Goal: Contribute content: Add original content to the website for others to see

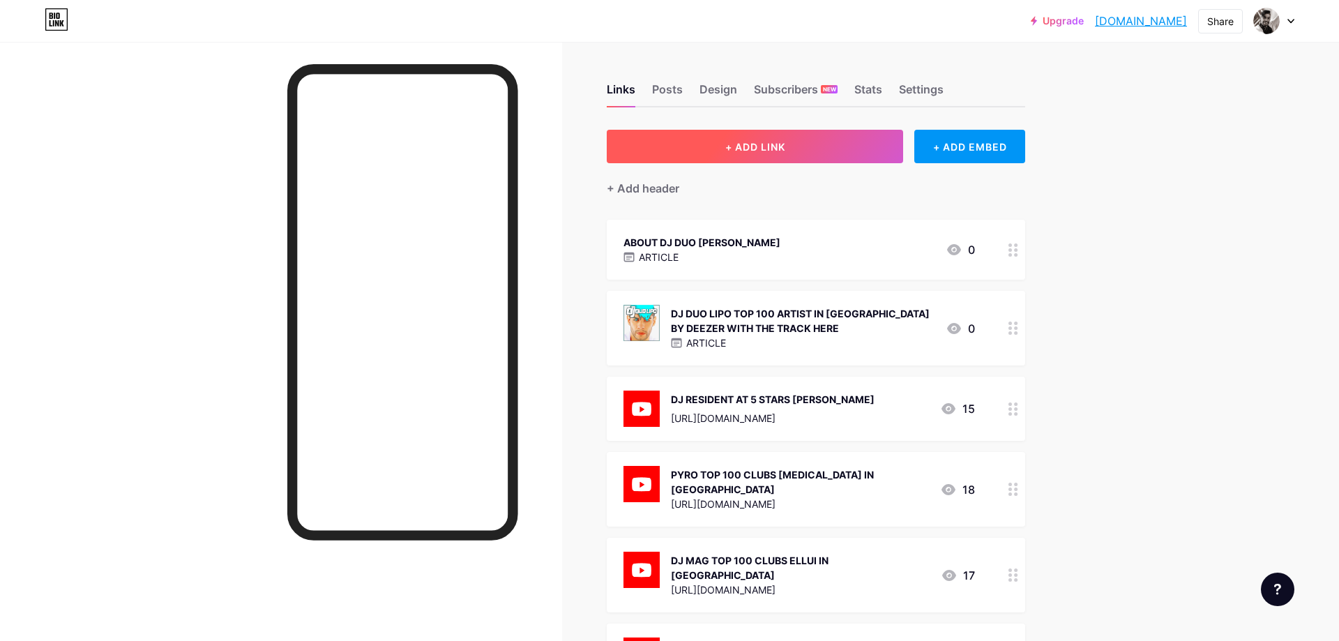
click at [816, 143] on button "+ ADD LINK" at bounding box center [755, 146] width 296 height 33
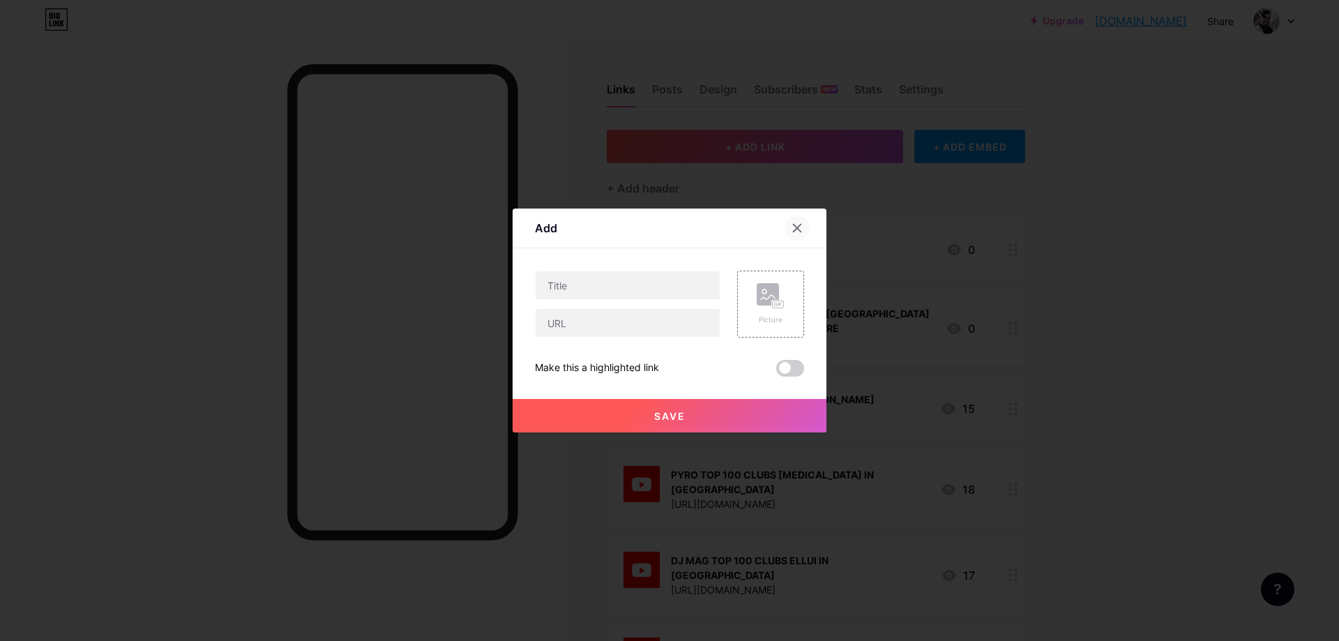
click at [793, 231] on icon at bounding box center [796, 227] width 11 height 11
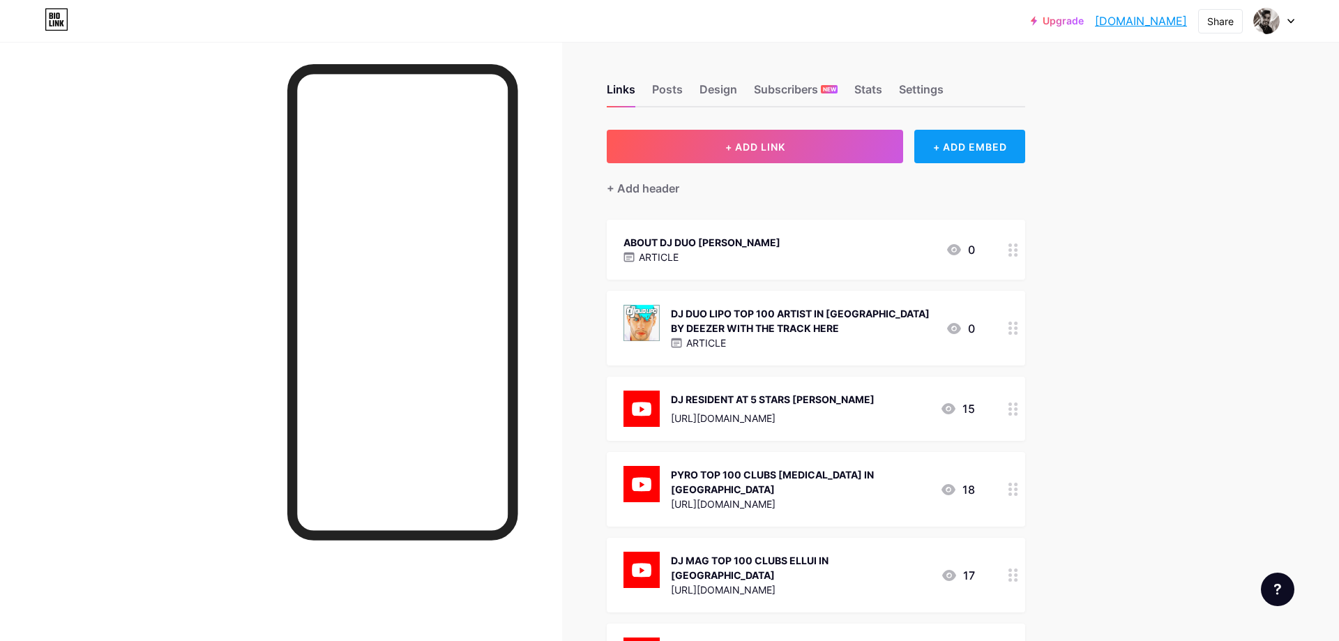
click at [970, 148] on div "+ ADD EMBED" at bounding box center [969, 146] width 111 height 33
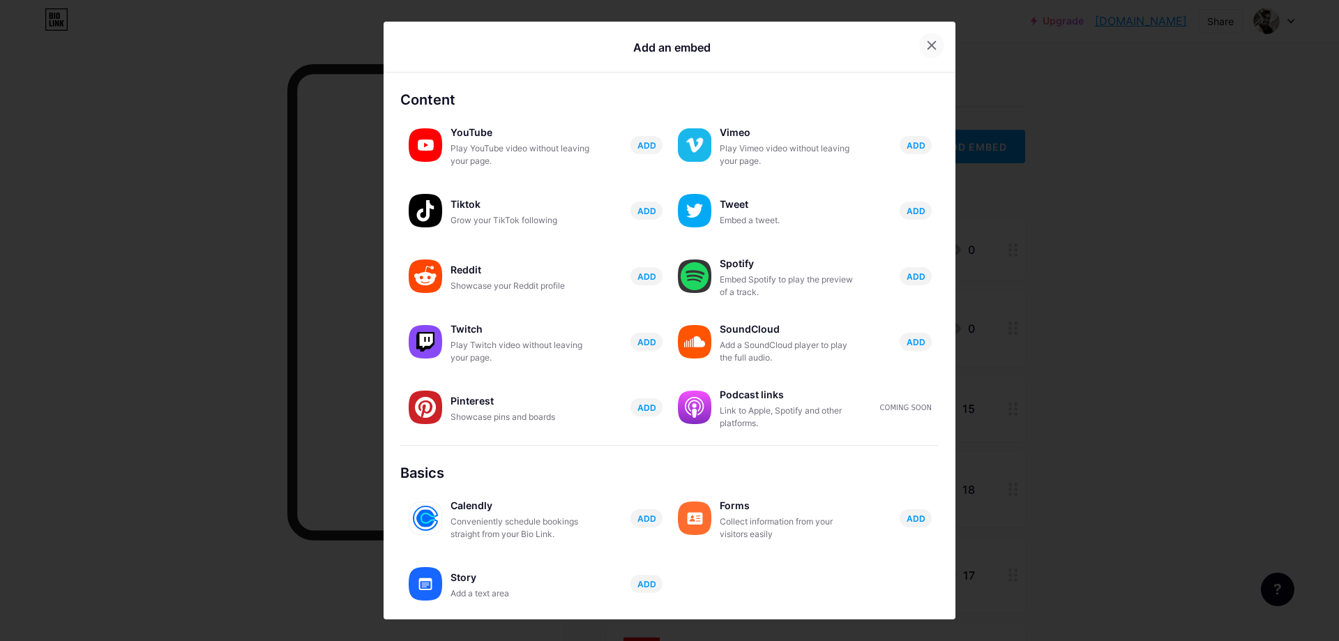
click at [934, 49] on icon at bounding box center [931, 45] width 11 height 11
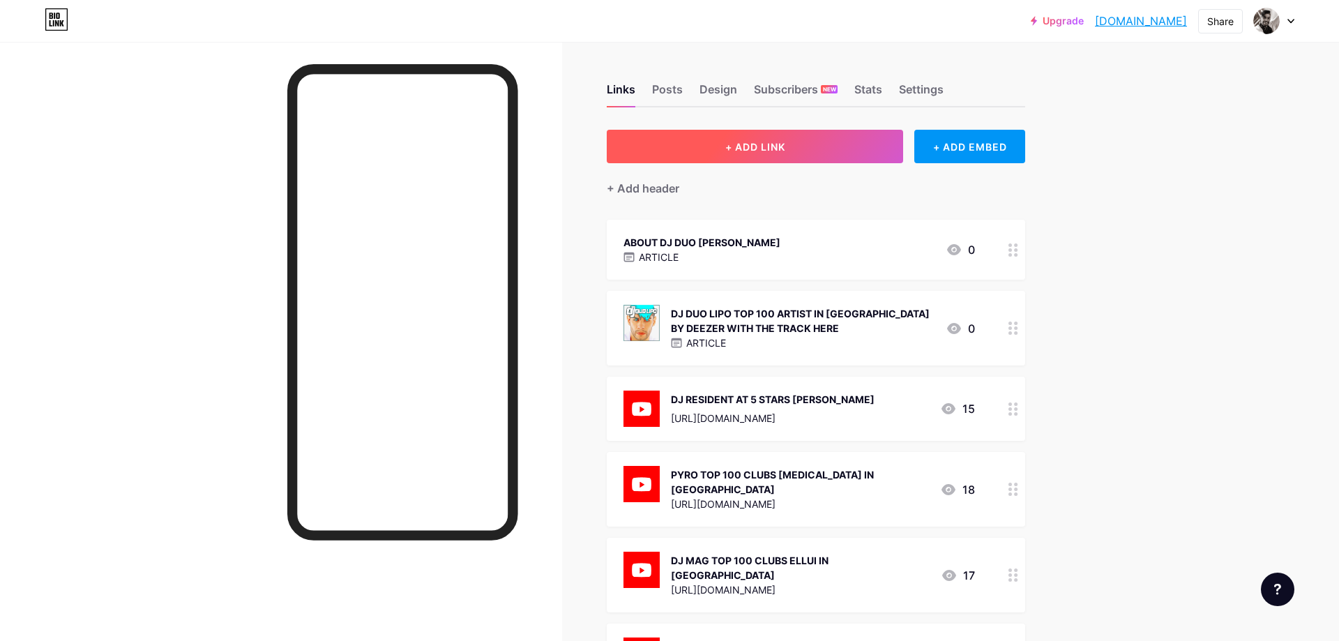
click at [793, 148] on button "+ ADD LINK" at bounding box center [755, 146] width 296 height 33
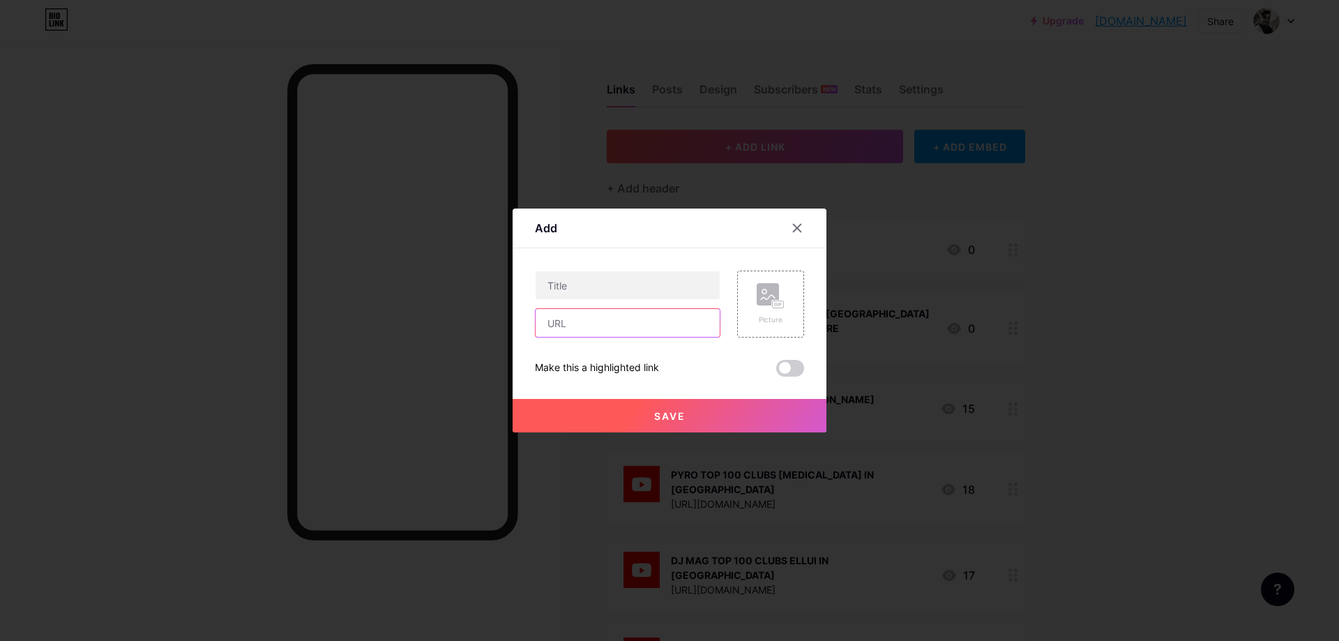
paste input "[URL][DOMAIN_NAME]"
type input "[URL][DOMAIN_NAME]"
click at [554, 280] on input "text" at bounding box center [627, 285] width 184 height 28
paste input "372,923"
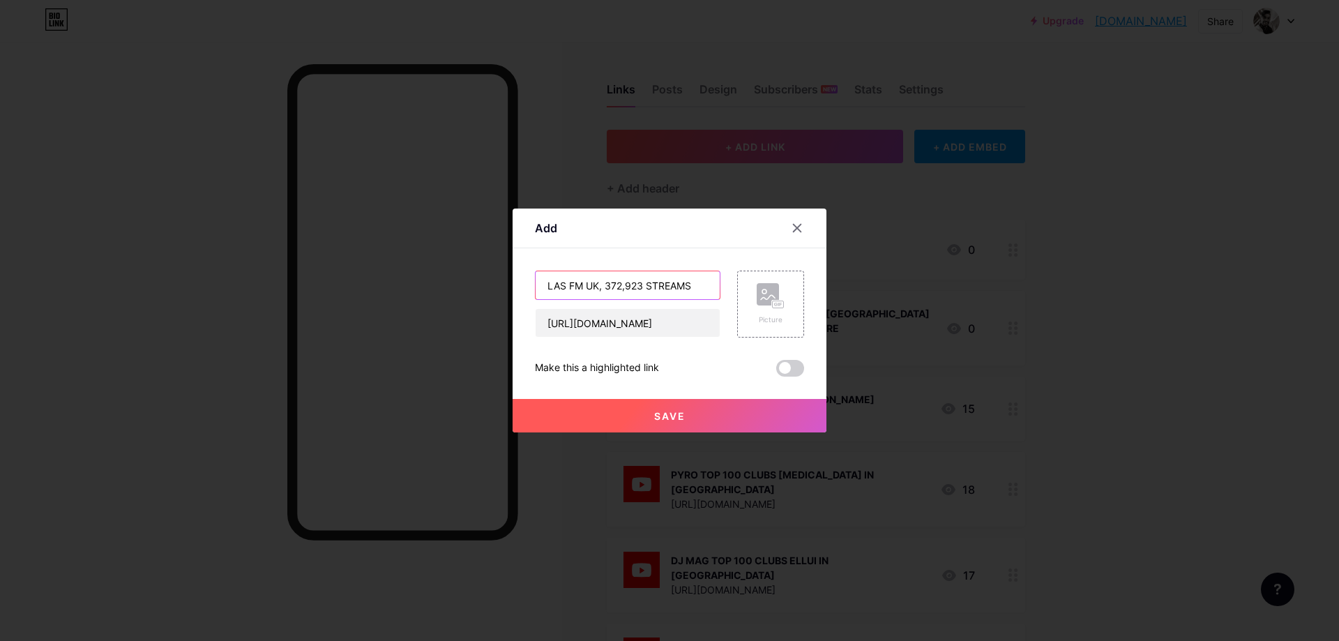
click at [563, 283] on input "LAS FM UK, 372,923 STREAMS" at bounding box center [627, 285] width 184 height 28
click at [569, 282] on input "LAS FM UK, 372,923 STREAMS" at bounding box center [627, 285] width 184 height 28
type input "LAST FM UK, 372,923 STREAMS"
click at [779, 310] on div "Picture" at bounding box center [770, 304] width 28 height 42
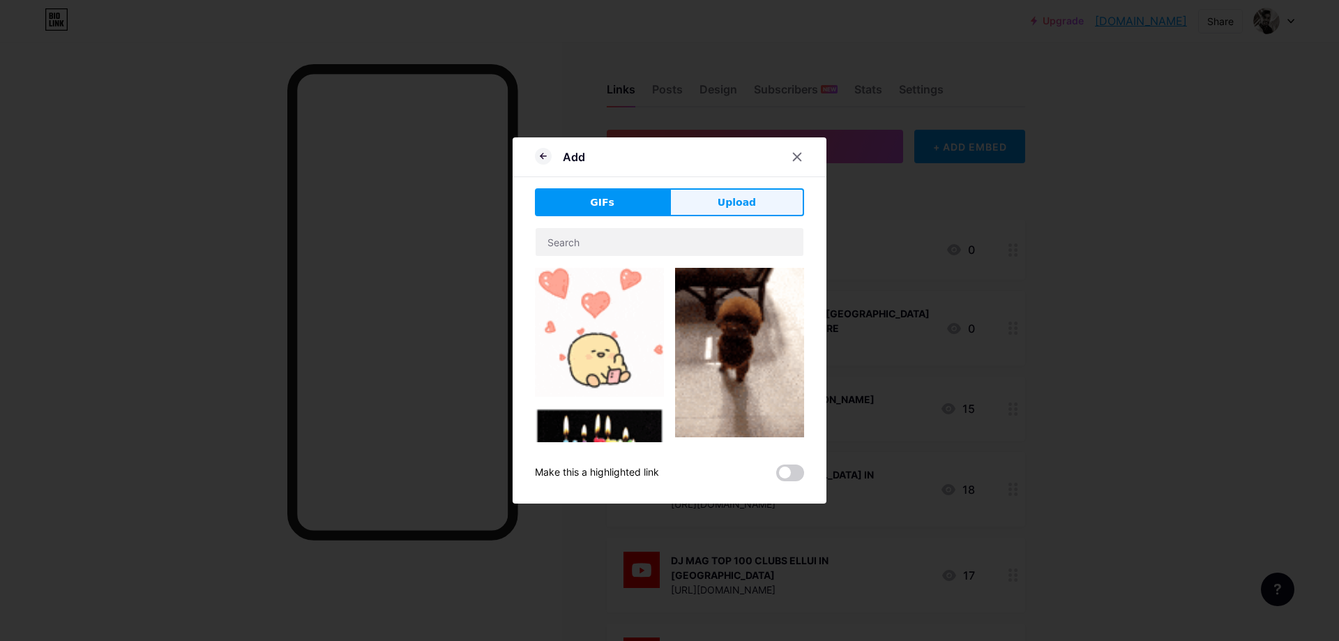
click at [739, 202] on span "Upload" at bounding box center [736, 202] width 38 height 15
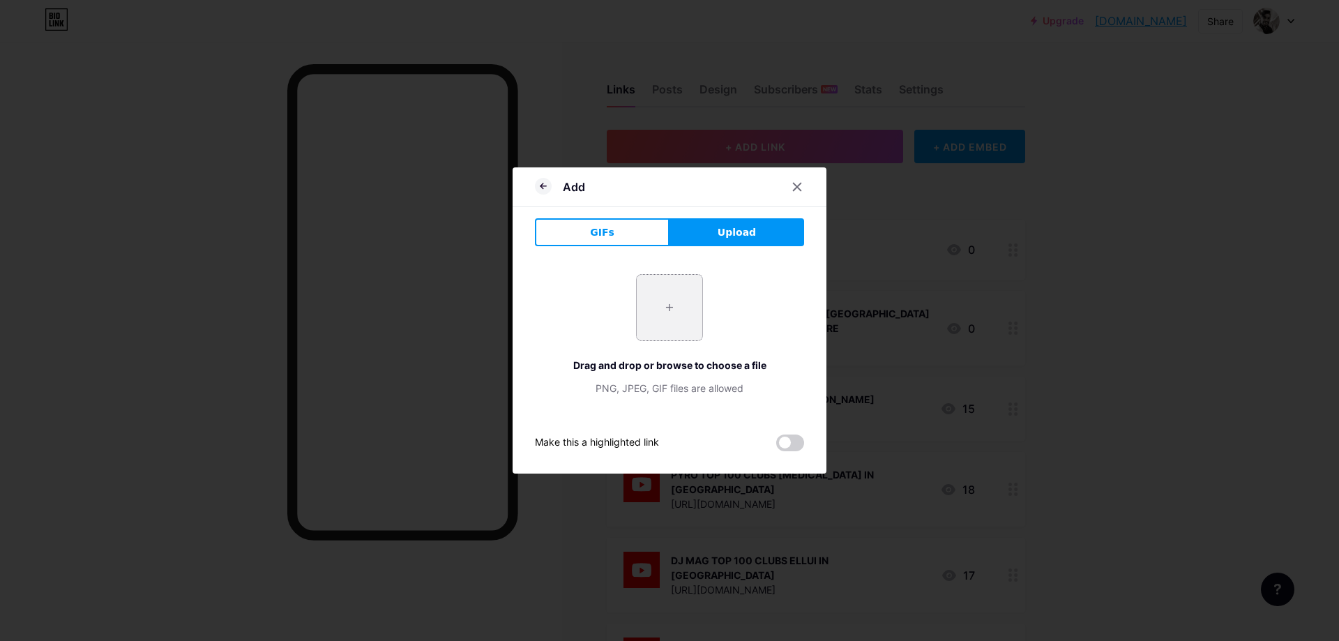
click at [671, 315] on input "file" at bounding box center [670, 308] width 66 height 66
type input "C:\fakepath\Last_fm_logo.png"
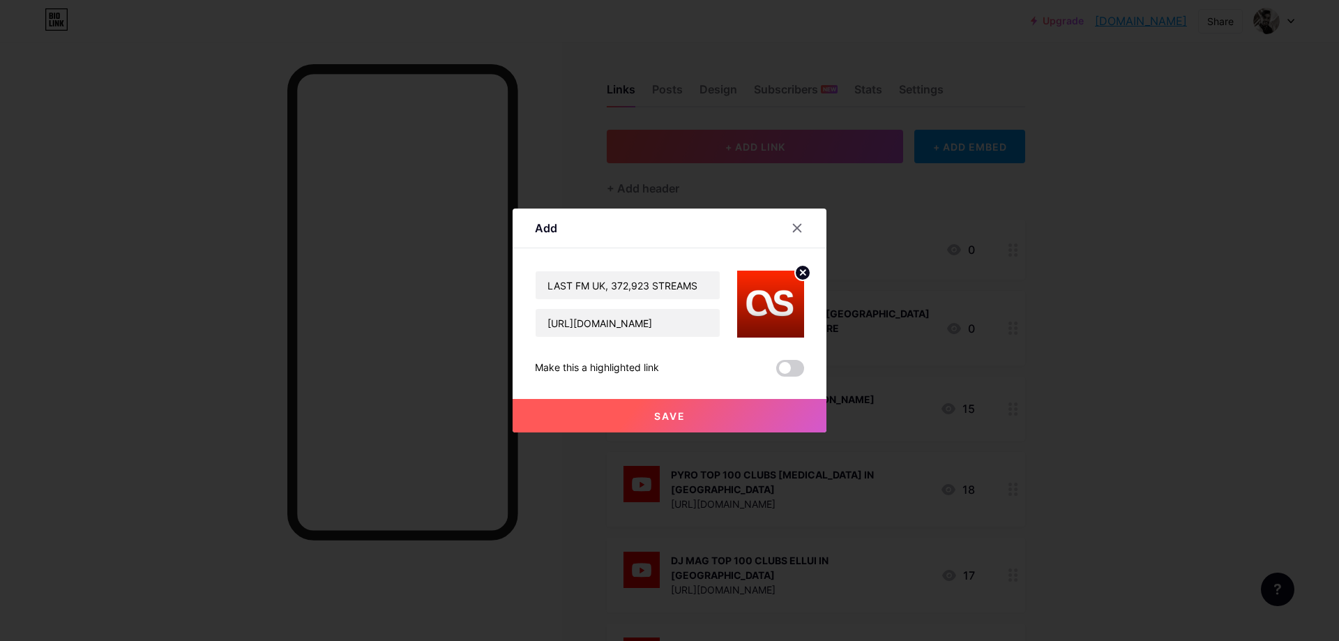
click at [664, 419] on span "Save" at bounding box center [669, 416] width 31 height 12
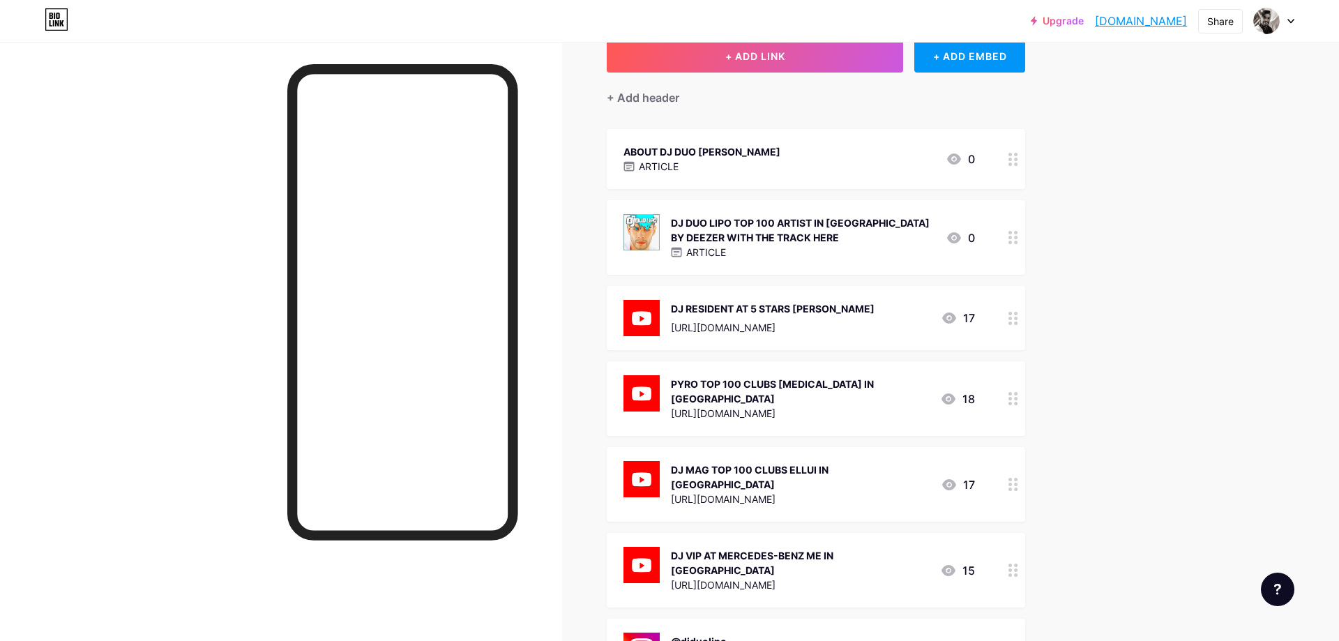
scroll to position [0, 0]
